Goal: Information Seeking & Learning: Learn about a topic

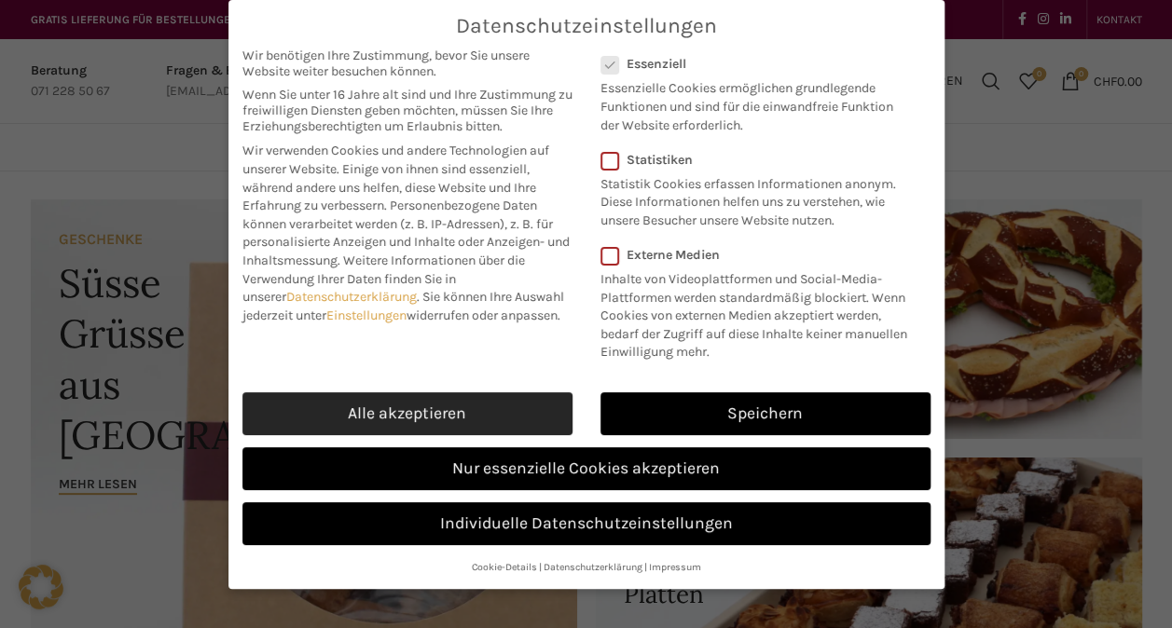
click at [442, 403] on link "Alle akzeptieren" at bounding box center [407, 414] width 330 height 43
checkbox input "true"
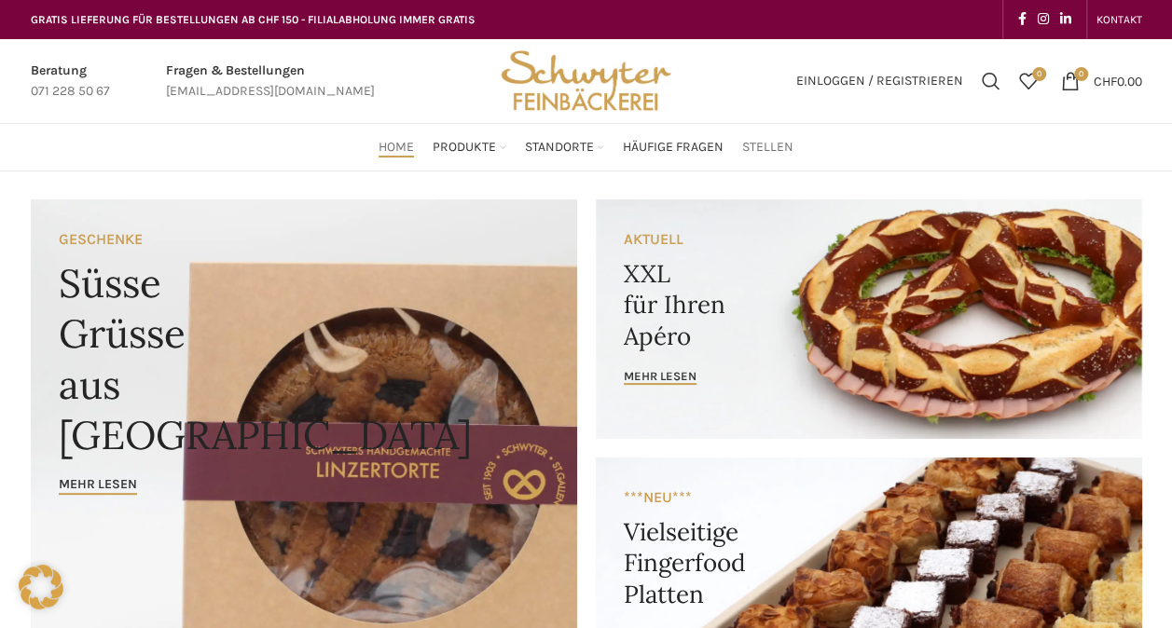
click at [764, 145] on span "Stellen" at bounding box center [767, 148] width 51 height 18
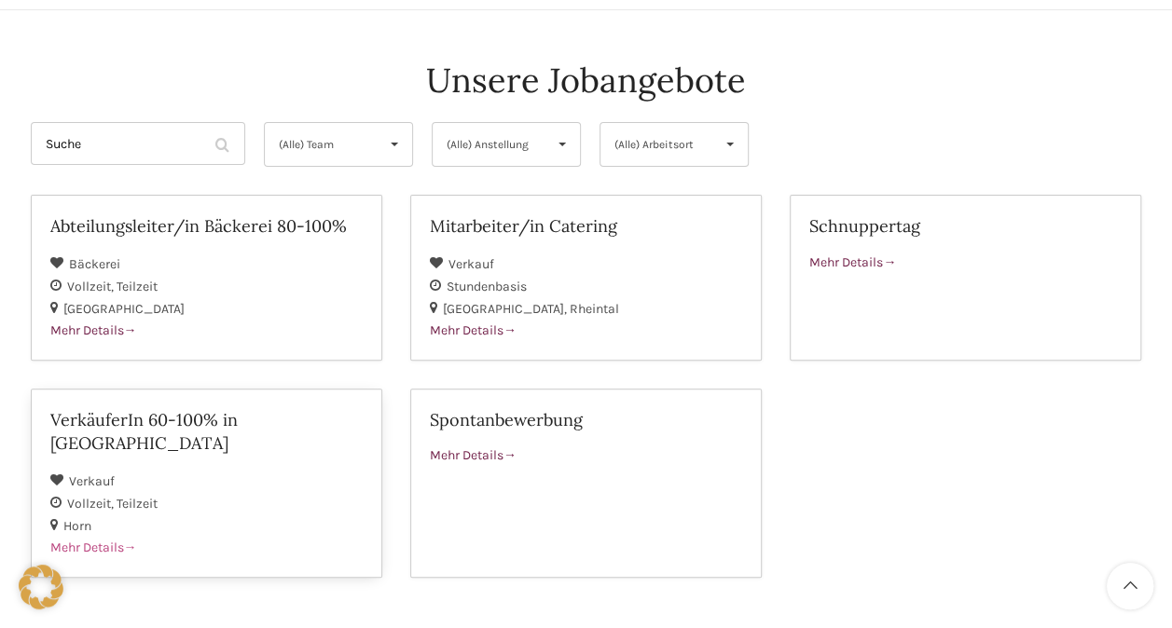
scroll to position [157, 0]
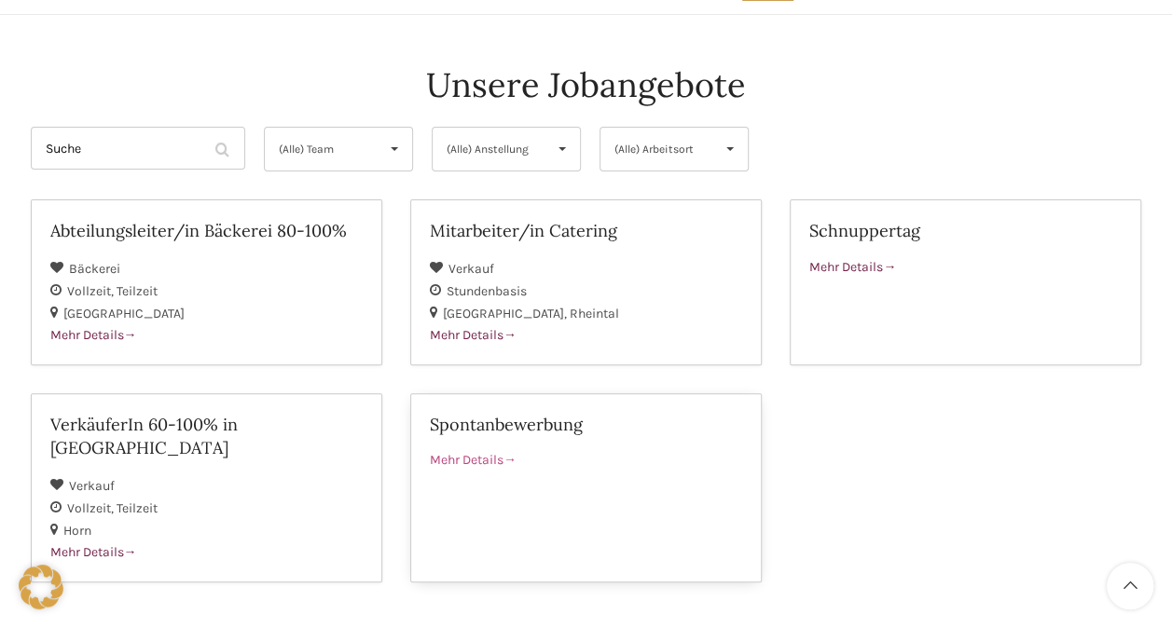
click at [468, 454] on span "Mehr Details" at bounding box center [473, 460] width 87 height 16
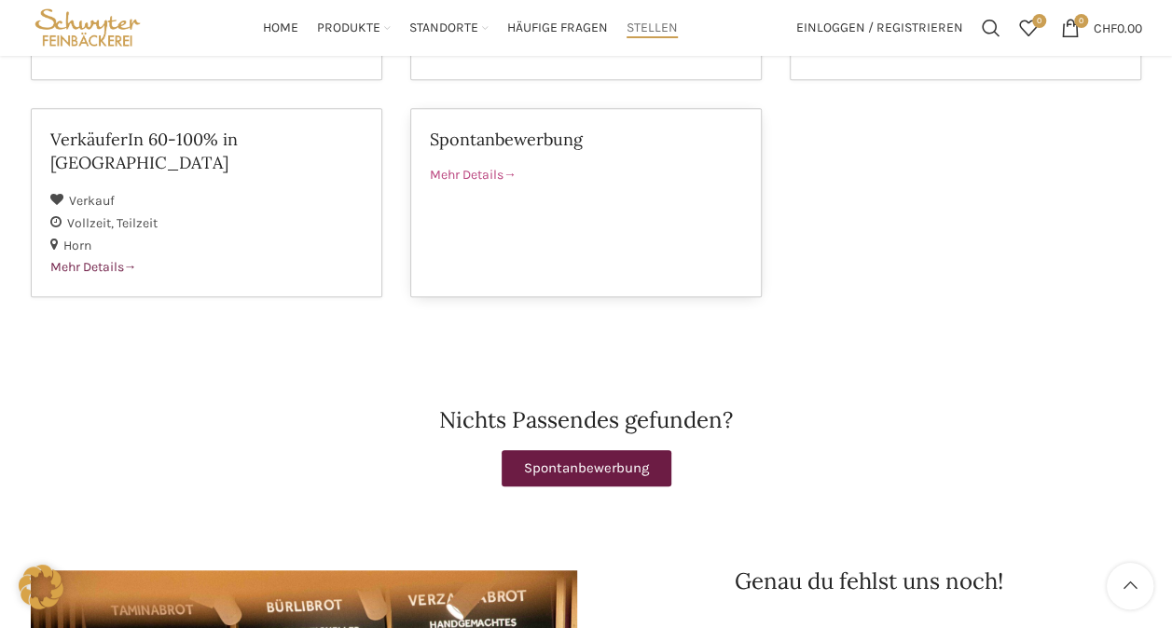
scroll to position [0, 0]
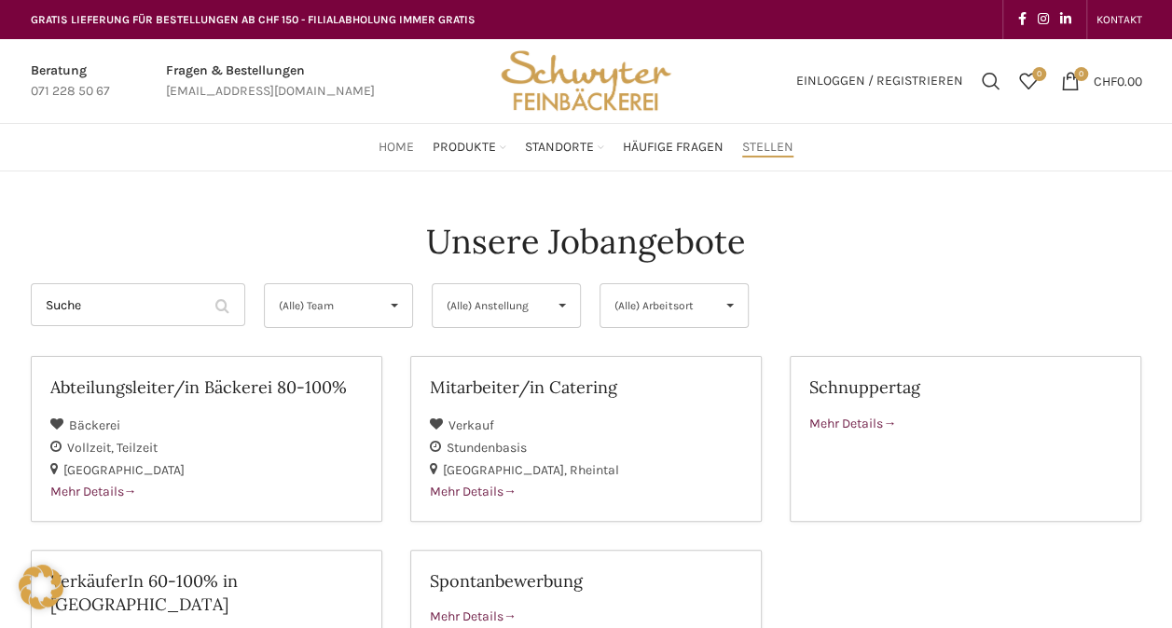
click at [392, 147] on span "Home" at bounding box center [396, 148] width 35 height 18
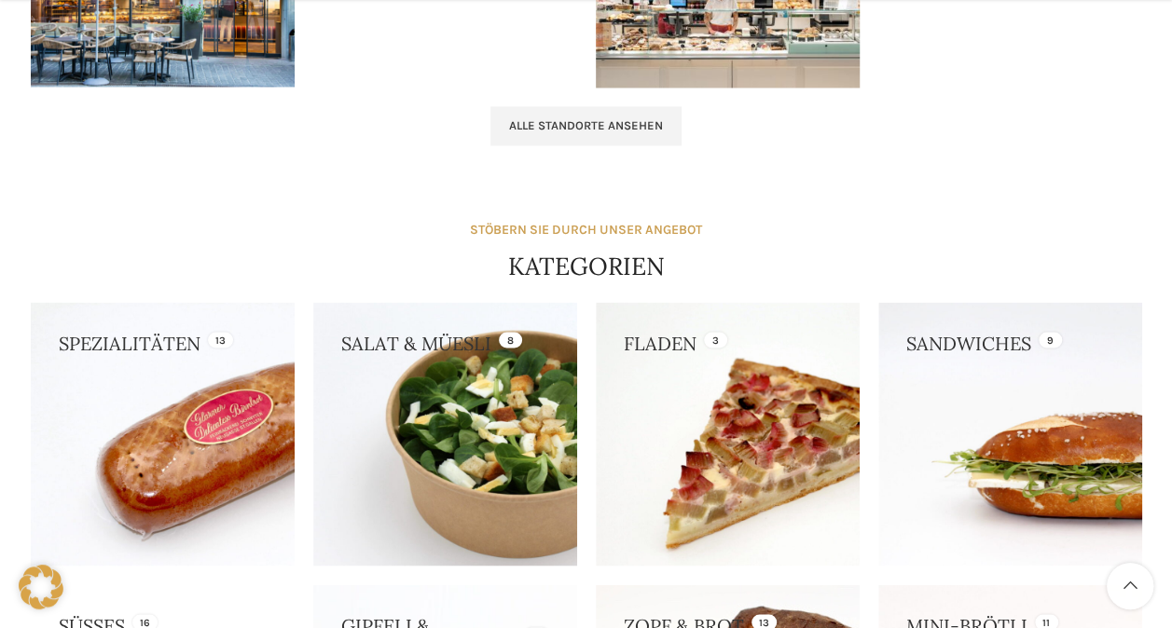
scroll to position [2105, 0]
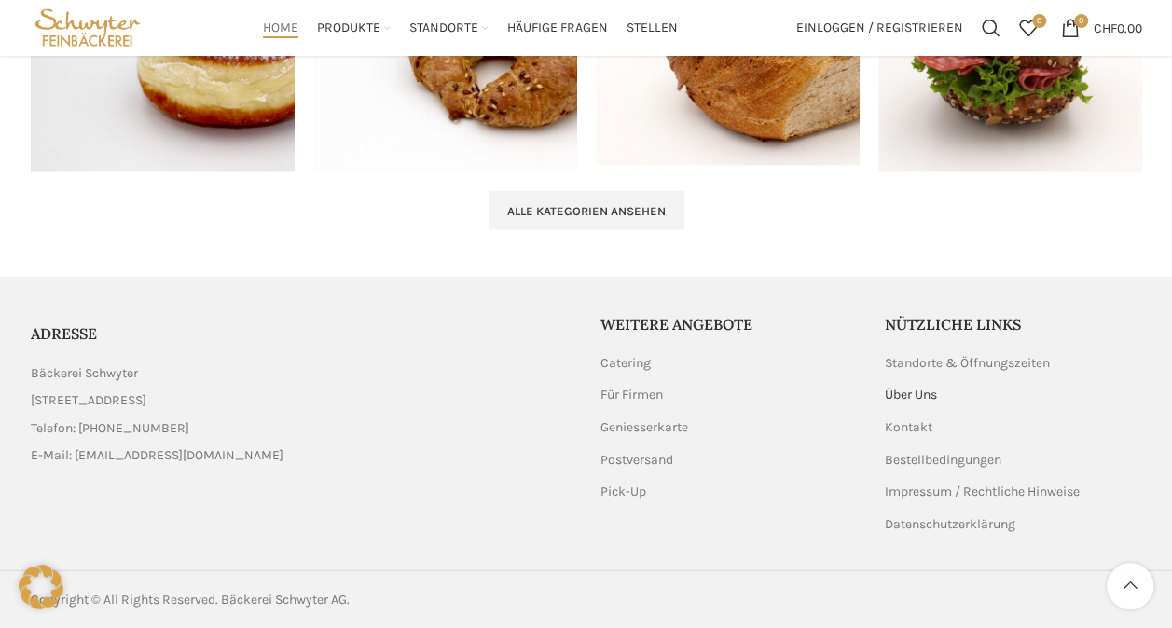
click at [912, 393] on link "Über Uns" at bounding box center [912, 395] width 54 height 19
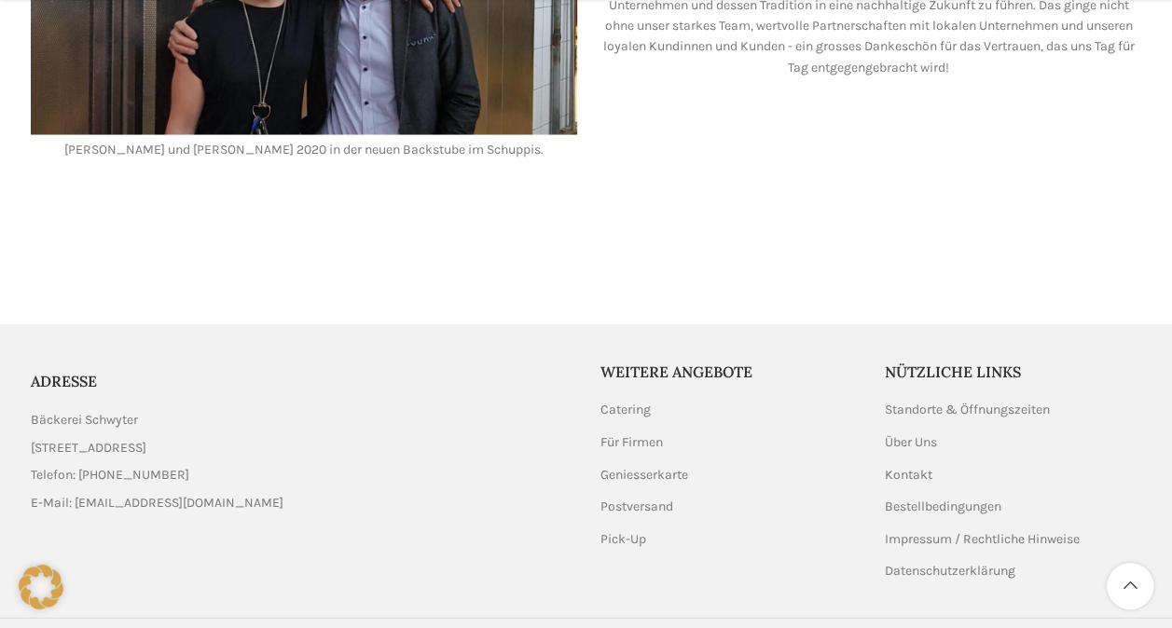
scroll to position [1879, 0]
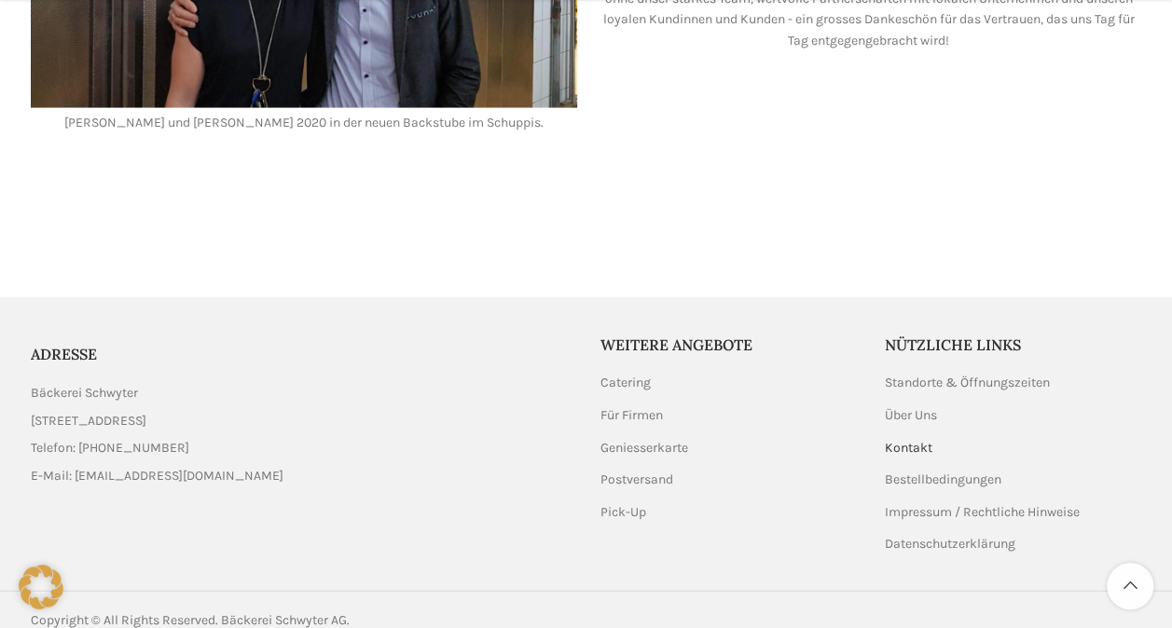
click at [910, 439] on link "Kontakt" at bounding box center [909, 448] width 49 height 19
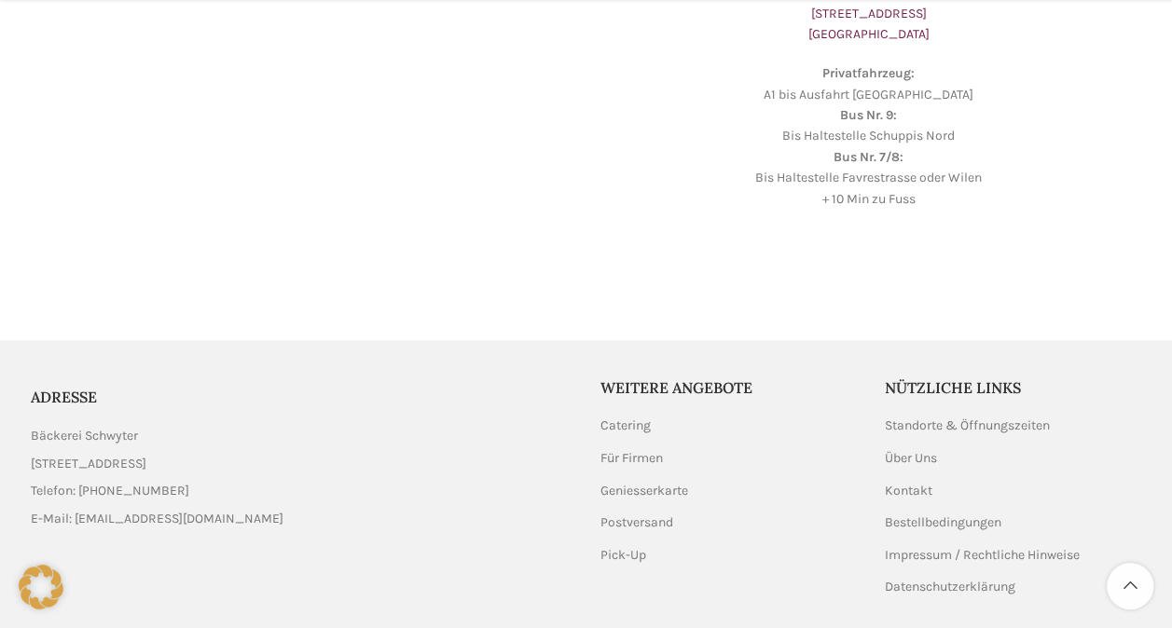
scroll to position [759, 0]
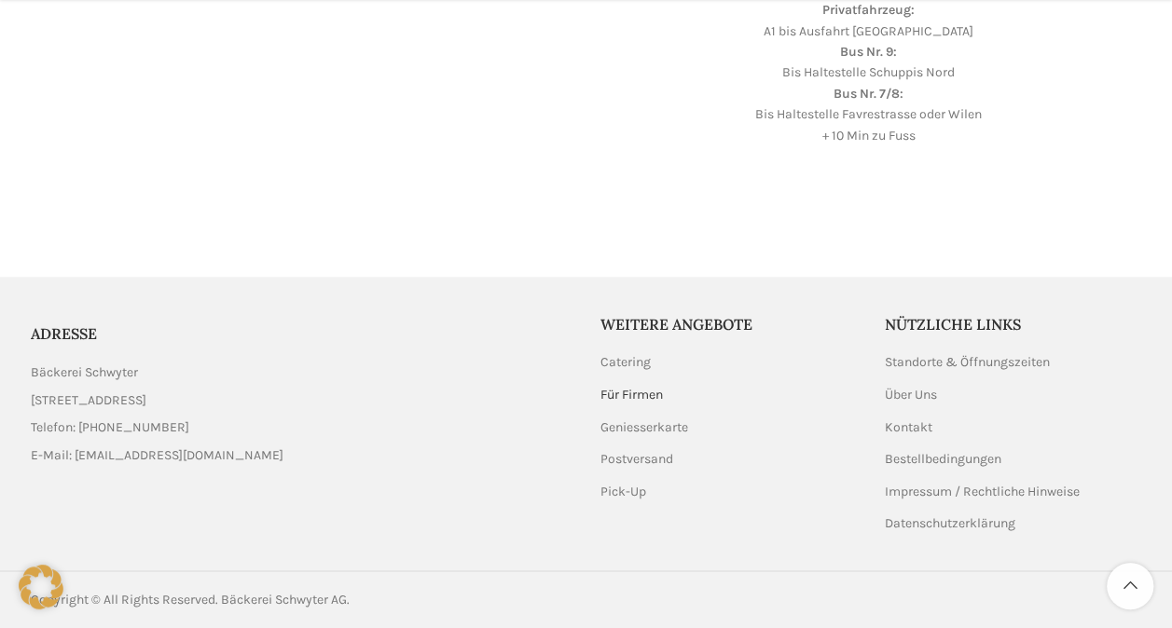
click at [623, 390] on link "Für Firmen" at bounding box center [632, 395] width 64 height 19
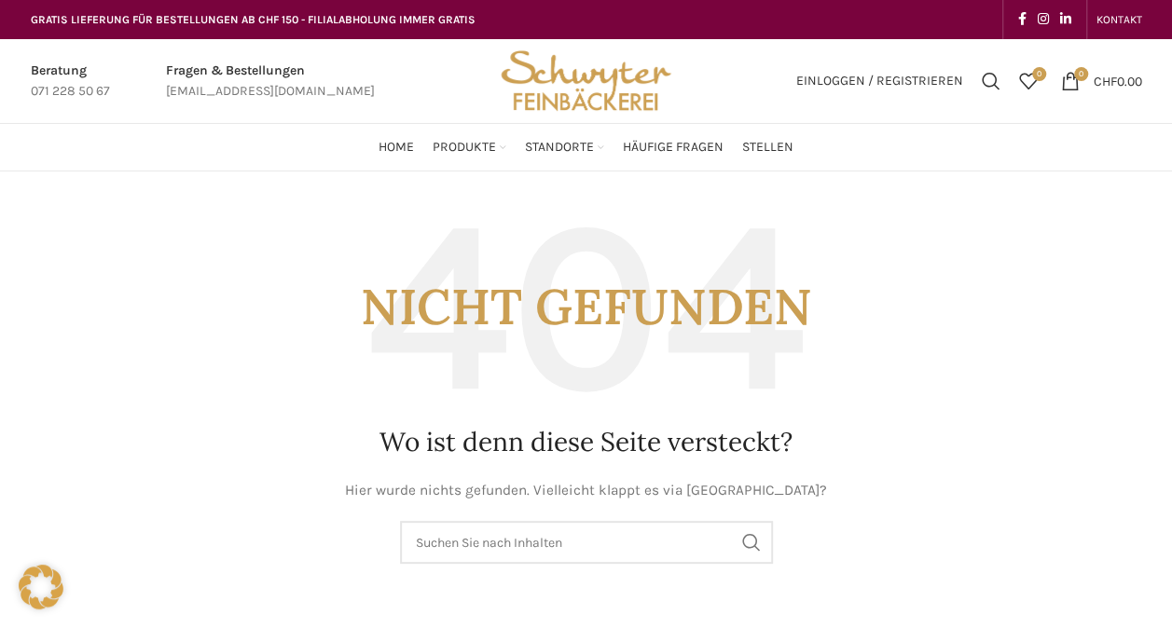
scroll to position [364, 0]
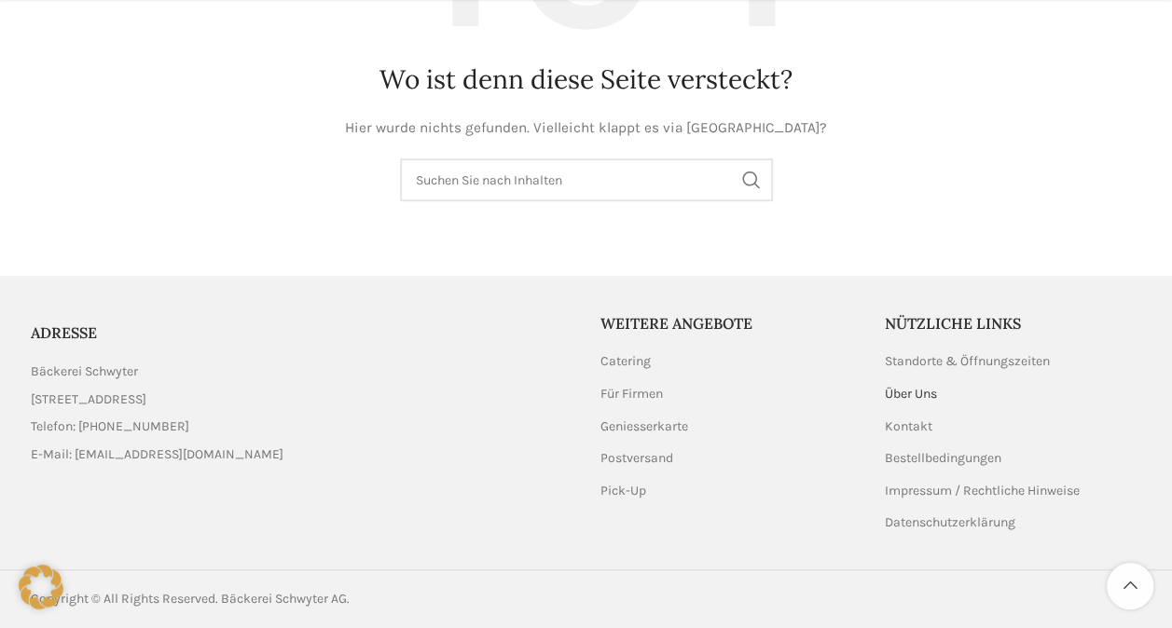
click at [912, 389] on link "Über Uns" at bounding box center [912, 394] width 54 height 19
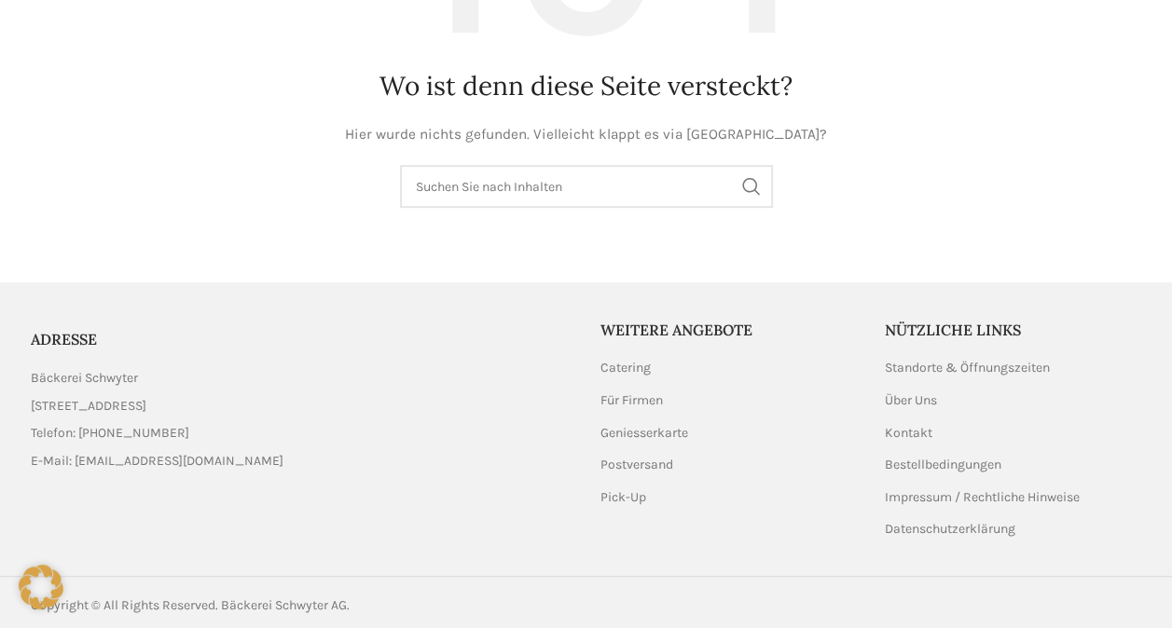
scroll to position [356, 0]
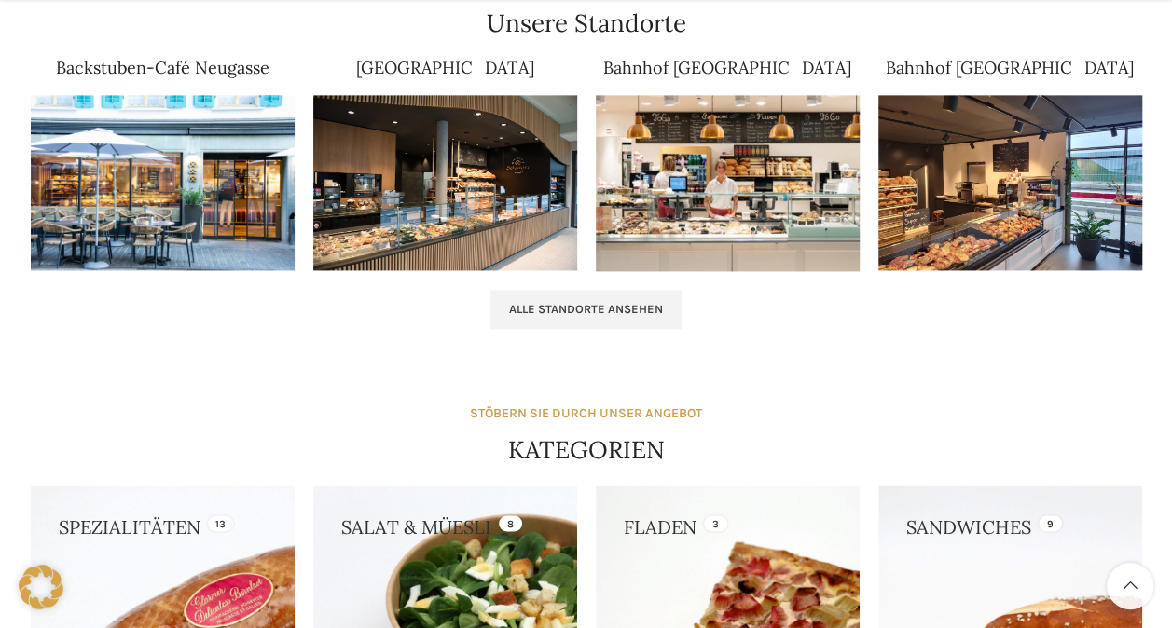
scroll to position [1317, 0]
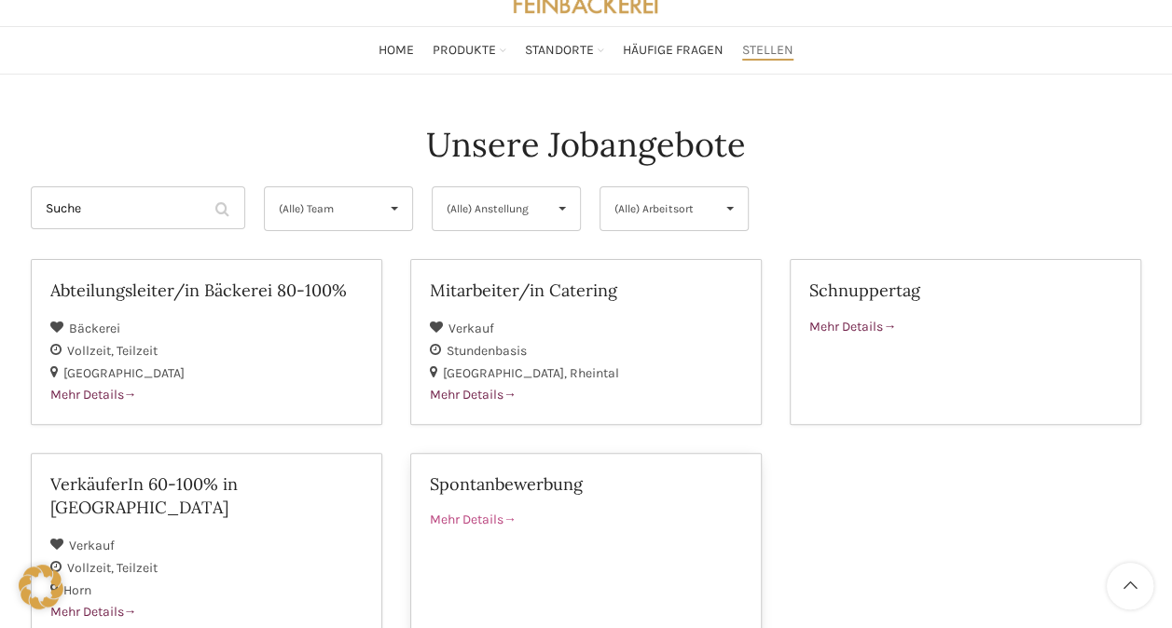
scroll to position [92, 0]
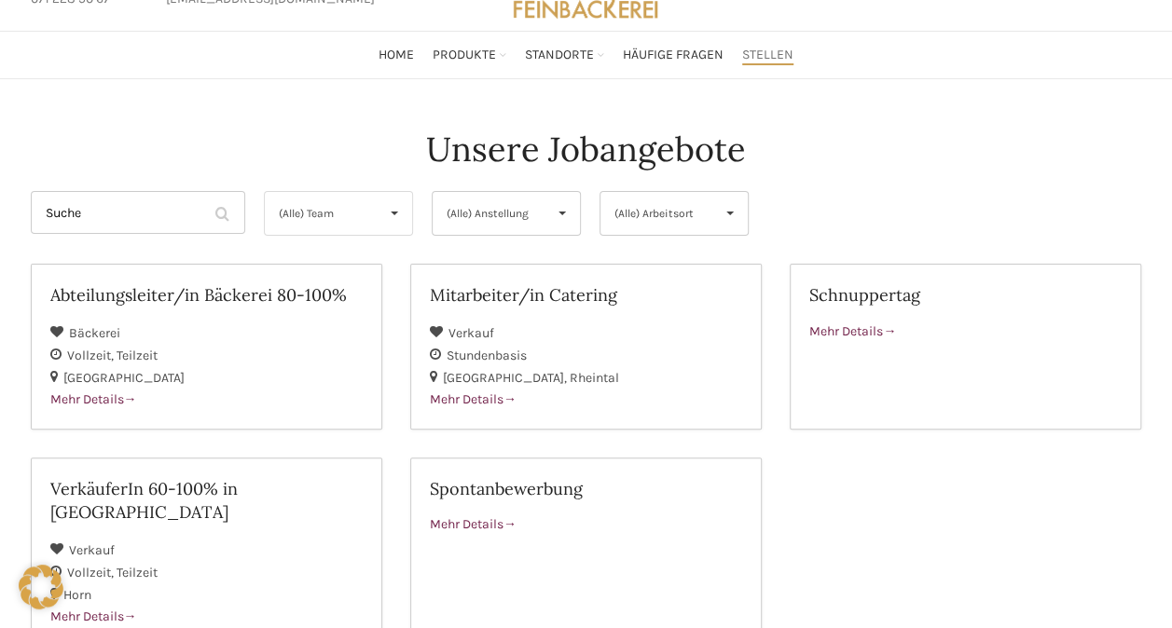
click at [388, 206] on span "▾" at bounding box center [394, 213] width 35 height 43
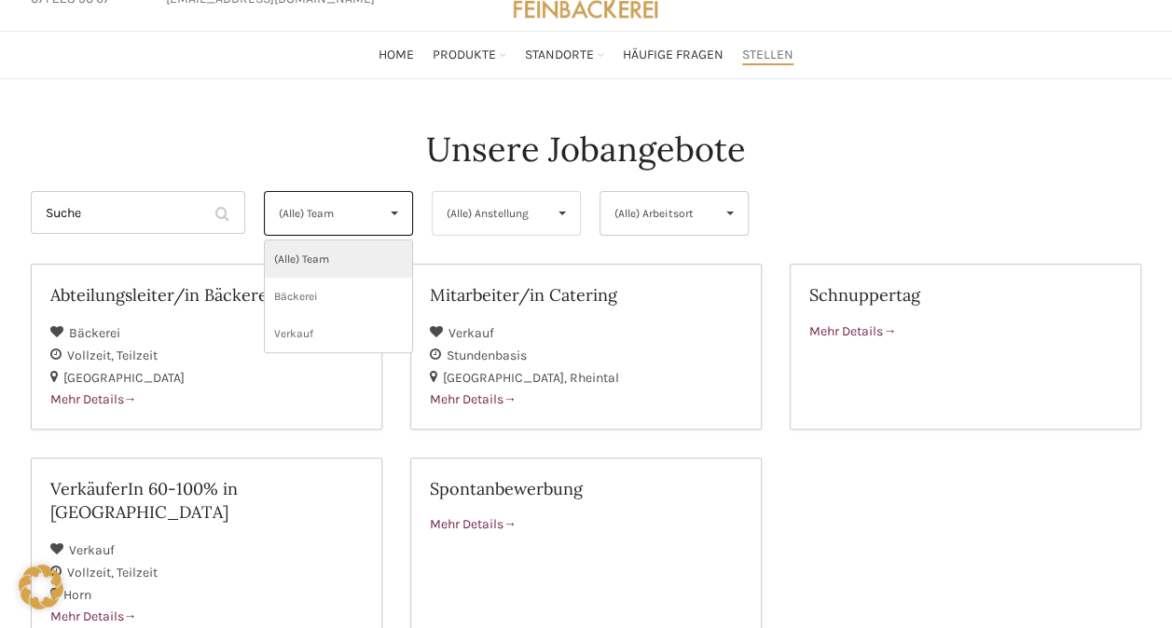
click at [516, 214] on span "(Alle) Anstellung" at bounding box center [491, 213] width 89 height 43
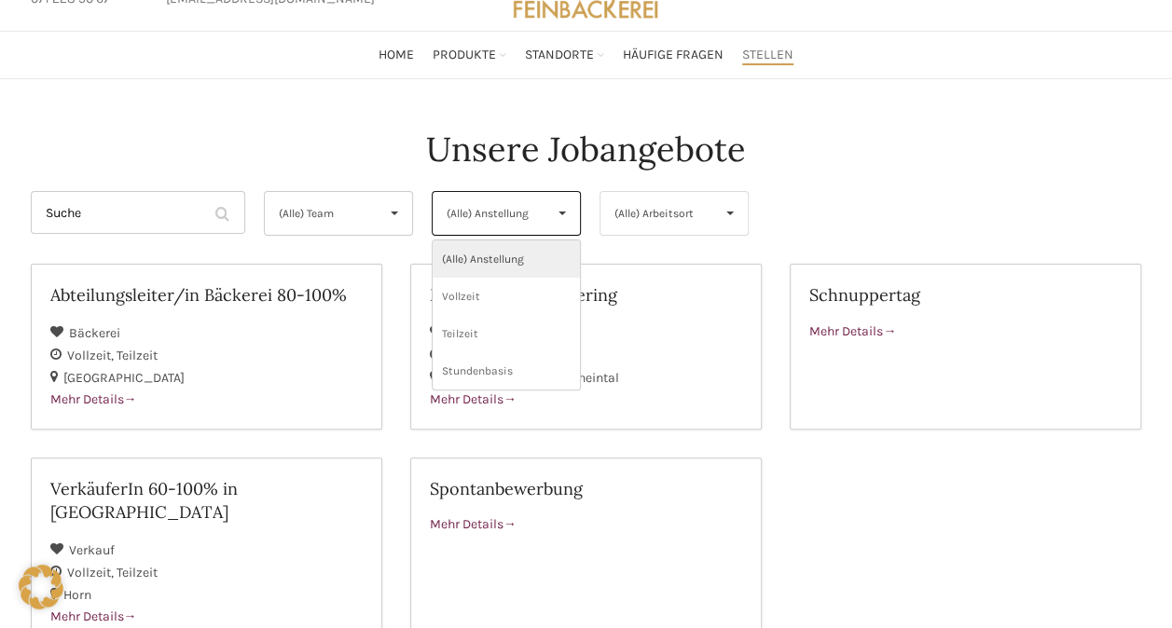
click at [668, 215] on span "(Alle) Arbeitsort" at bounding box center [658, 213] width 89 height 43
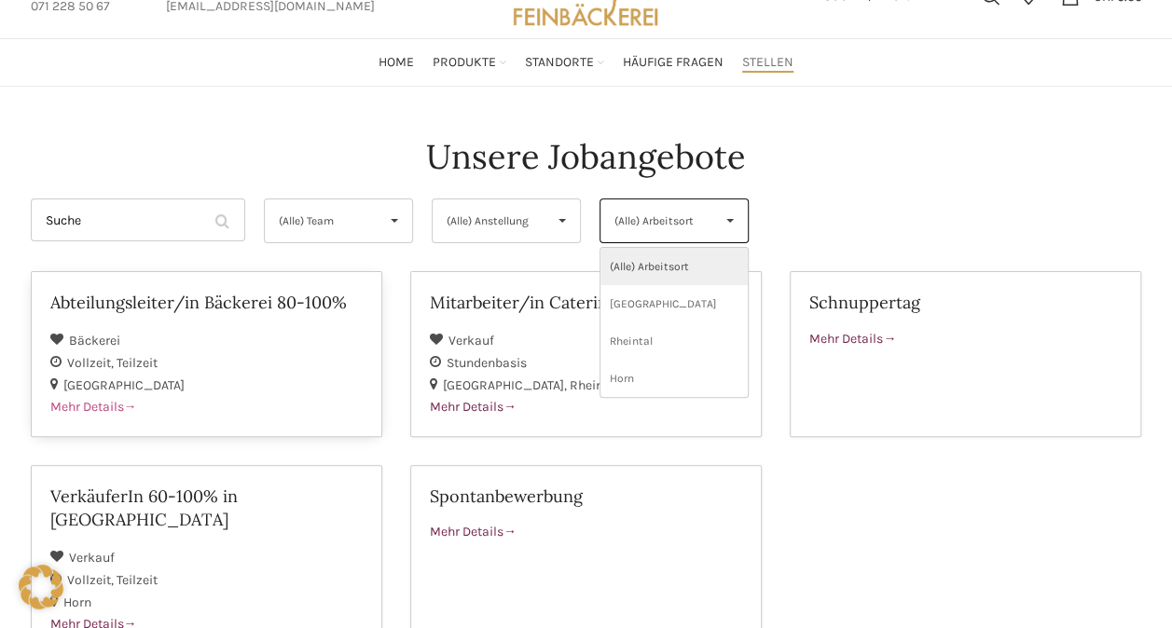
scroll to position [0, 0]
